Goal: Task Accomplishment & Management: Complete application form

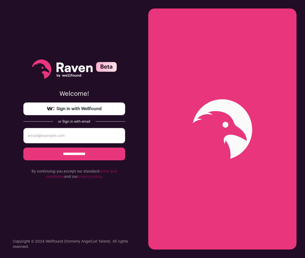
click at [81, 132] on input "email" at bounding box center [74, 135] width 102 height 15
type input "[EMAIL_ADDRESS][DOMAIN_NAME]"
click at [92, 154] on input "**********" at bounding box center [74, 153] width 102 height 13
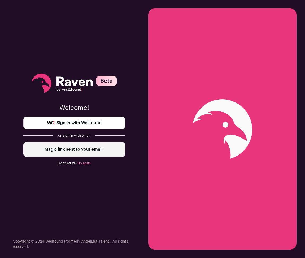
click at [78, 124] on span "Sign in with Wellfound" at bounding box center [79, 123] width 45 height 6
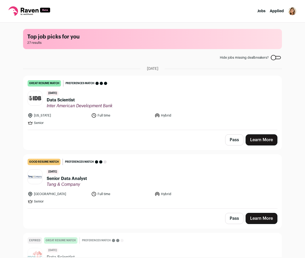
click at [235, 142] on button "Pass" at bounding box center [234, 139] width 18 height 11
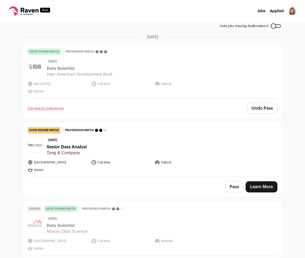
scroll to position [33, 0]
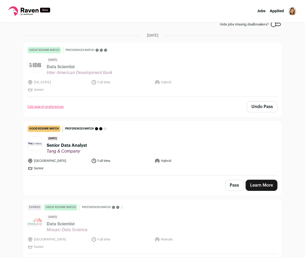
click at [70, 152] on span "Tang & Company" at bounding box center [67, 151] width 40 height 5
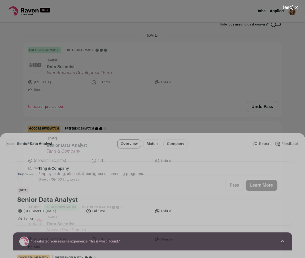
click at [293, 5] on button "(esc) ✕" at bounding box center [290, 8] width 29 height 12
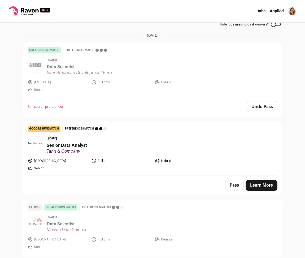
click at [231, 185] on button "Pass" at bounding box center [234, 185] width 18 height 11
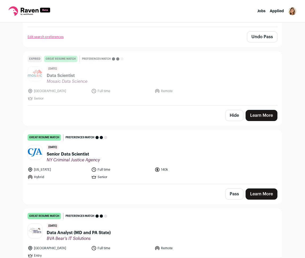
scroll to position [199, 0]
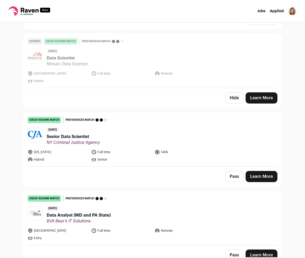
click at [74, 142] on span "NY Criminal Justice Agency" at bounding box center [73, 142] width 53 height 5
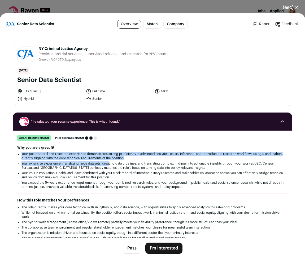
drag, startPoint x: 21, startPoint y: 153, endPoint x: 110, endPoint y: 161, distance: 88.4
click at [110, 161] on div "Why you are a great fit Your postdoctoral and research experience demonstrates …" at bounding box center [152, 167] width 271 height 44
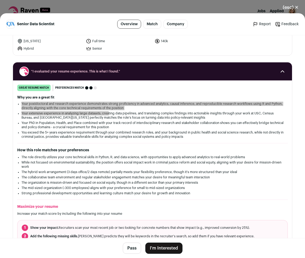
scroll to position [0, 0]
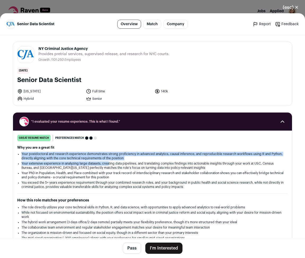
click at [169, 248] on button "I'm Interested" at bounding box center [163, 247] width 37 height 11
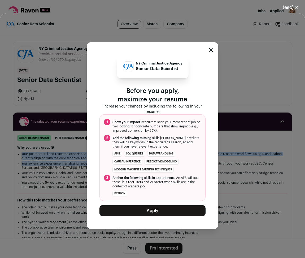
click at [168, 213] on button "Apply" at bounding box center [152, 210] width 106 height 11
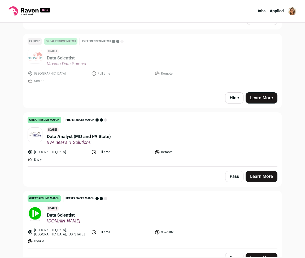
click at [232, 177] on button "Pass" at bounding box center [234, 176] width 18 height 11
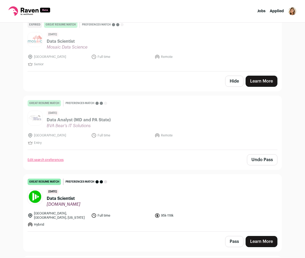
scroll to position [265, 0]
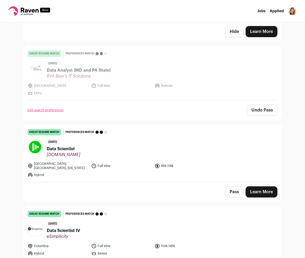
click at [229, 186] on button "Pass" at bounding box center [234, 191] width 18 height 11
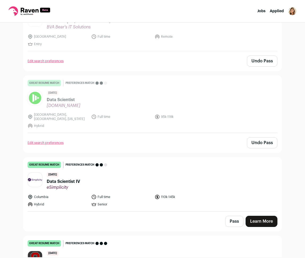
scroll to position [365, 0]
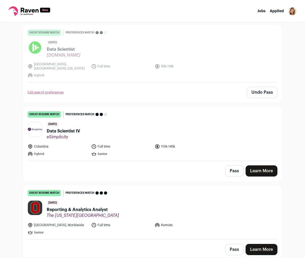
click at [232, 167] on button "Pass" at bounding box center [234, 170] width 18 height 11
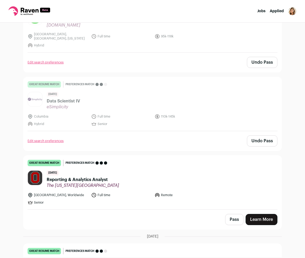
scroll to position [398, 0]
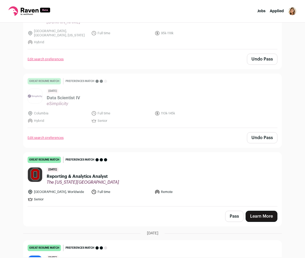
click at [84, 174] on span "Reporting & Analytics Analyst" at bounding box center [83, 176] width 72 height 6
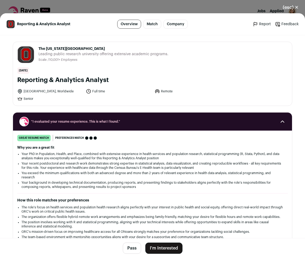
click at [297, 6] on button "(esc) ✕" at bounding box center [290, 8] width 29 height 12
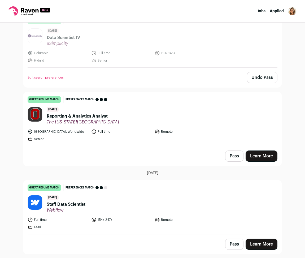
scroll to position [497, 0]
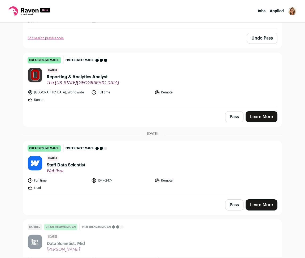
click at [227, 199] on button "Pass" at bounding box center [234, 204] width 18 height 11
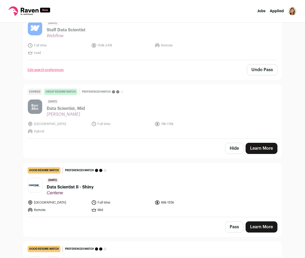
scroll to position [630, 0]
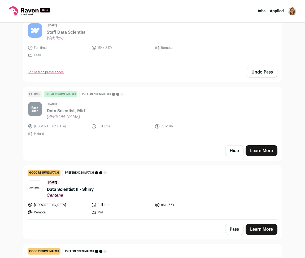
click at [227, 224] on button "Pass" at bounding box center [234, 229] width 18 height 11
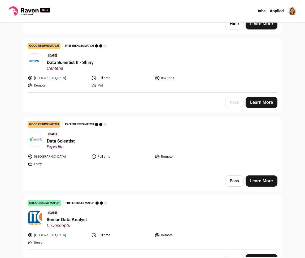
scroll to position [763, 0]
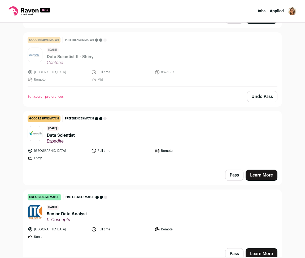
click at [237, 171] on button "Pass" at bounding box center [234, 175] width 18 height 11
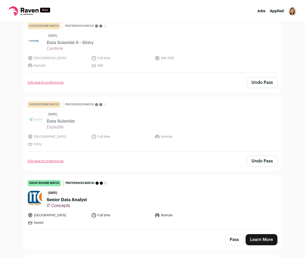
scroll to position [796, 0]
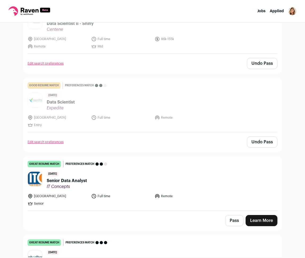
click at [229, 216] on button "Pass" at bounding box center [234, 220] width 18 height 11
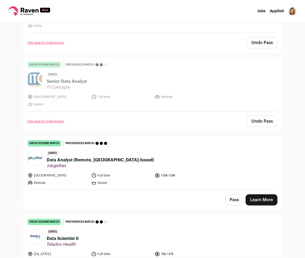
scroll to position [895, 0]
click at [229, 198] on button "Pass" at bounding box center [234, 199] width 18 height 11
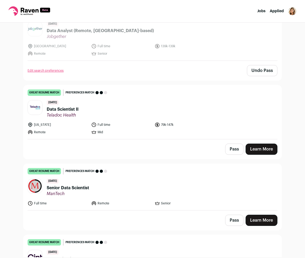
scroll to position [1028, 0]
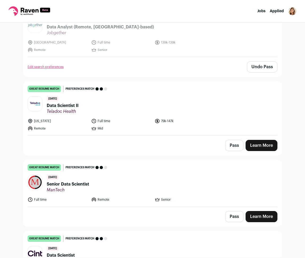
click at [235, 215] on button "Pass" at bounding box center [234, 216] width 18 height 11
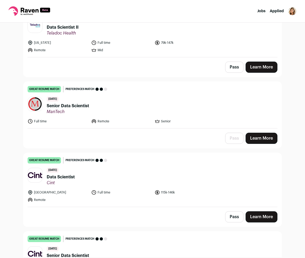
scroll to position [1127, 0]
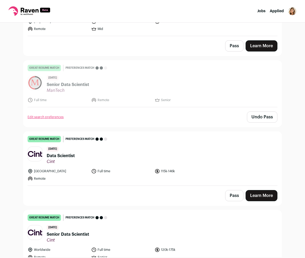
click at [234, 190] on button "Pass" at bounding box center [234, 195] width 18 height 11
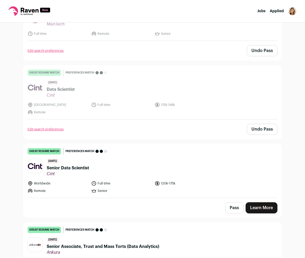
click at [228, 204] on button "Pass" at bounding box center [234, 207] width 18 height 11
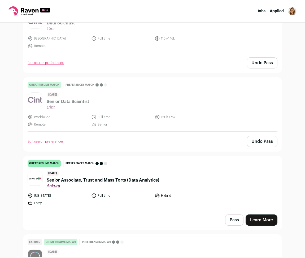
drag, startPoint x: 238, startPoint y: 216, endPoint x: 234, endPoint y: 218, distance: 4.2
click at [237, 217] on button "Pass" at bounding box center [234, 219] width 18 height 11
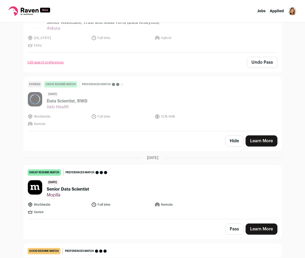
scroll to position [1426, 0]
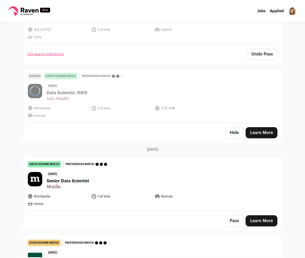
click at [233, 218] on button "Pass" at bounding box center [234, 220] width 18 height 11
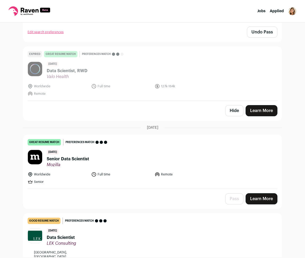
scroll to position [1492, 0]
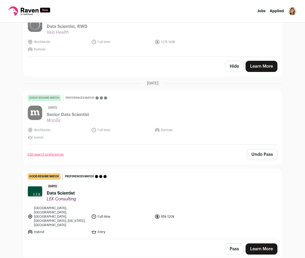
click at [233, 243] on div "Pass Learn More" at bounding box center [152, 249] width 258 height 20
click at [234, 243] on button "Pass" at bounding box center [234, 248] width 18 height 11
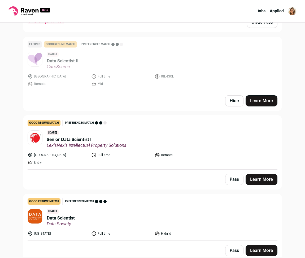
scroll to position [1724, 0]
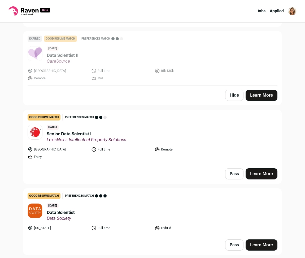
click at [232, 168] on button "Pass" at bounding box center [234, 173] width 18 height 11
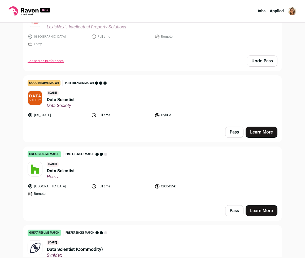
scroll to position [1857, 0]
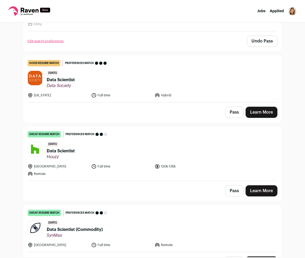
drag, startPoint x: 233, startPoint y: 175, endPoint x: 233, endPoint y: 181, distance: 6.4
click at [233, 185] on button "Pass" at bounding box center [234, 190] width 18 height 11
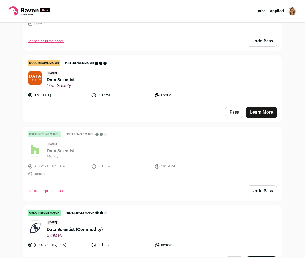
click at [229, 256] on button "Pass" at bounding box center [234, 261] width 18 height 11
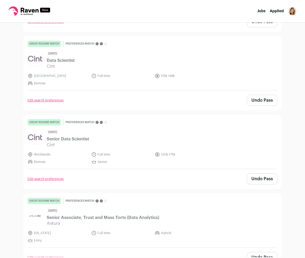
scroll to position [1197, 0]
